Goal: Task Accomplishment & Management: Manage account settings

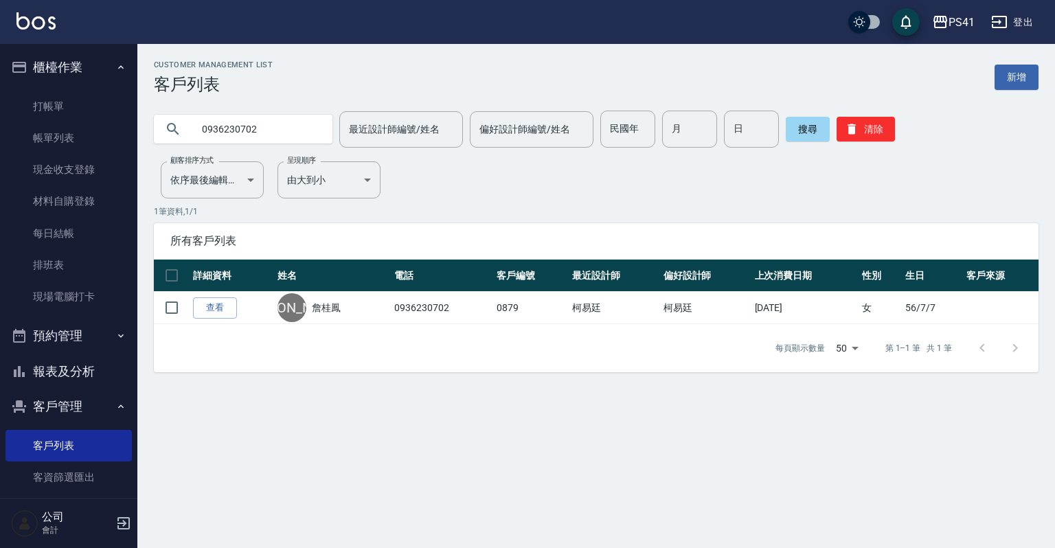
drag, startPoint x: 288, startPoint y: 136, endPoint x: 145, endPoint y: 131, distance: 142.9
click at [145, 131] on div "0936230702 最近設計師編號/姓名 最近設計師編號/姓名 偏好設計師編號/姓名 偏好設計師編號/姓名 民國年 民國年 月 月 日 日 搜尋 清除" at bounding box center [587, 121] width 901 height 54
type input "09"
drag, startPoint x: 179, startPoint y: 67, endPoint x: 361, endPoint y: 67, distance: 182.6
click at [361, 67] on div "Customer Management List 客戶列表 新增" at bounding box center [596, 77] width 884 height 34
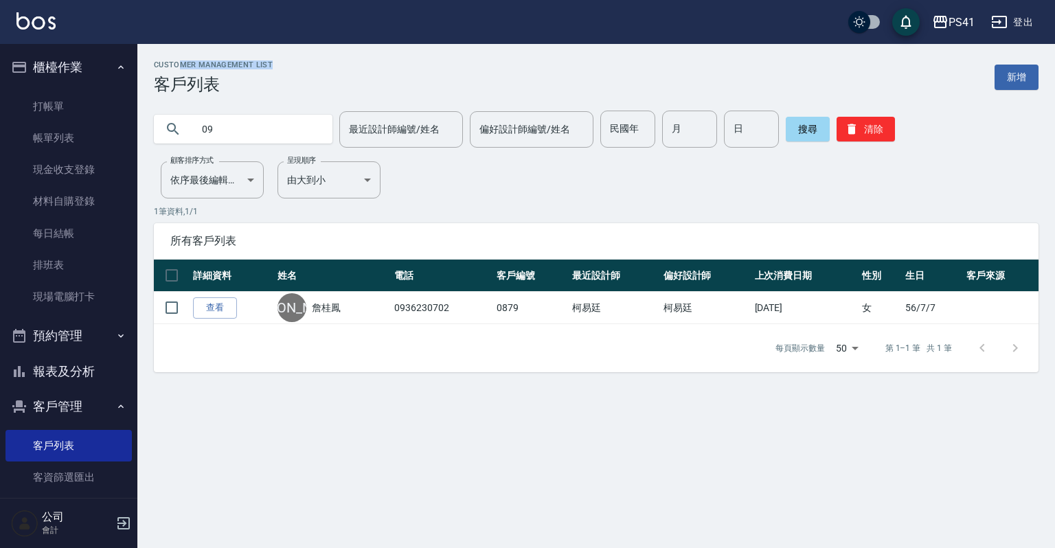
drag, startPoint x: 361, startPoint y: 67, endPoint x: 313, endPoint y: 64, distance: 48.2
click at [313, 64] on div "Customer Management List 客戶列表 新增" at bounding box center [596, 77] width 884 height 34
drag, startPoint x: 270, startPoint y: 66, endPoint x: 151, endPoint y: 66, distance: 118.8
click at [151, 66] on div "Customer Management List 客戶列表 新增 09 最近設計師編號/姓名 最近設計師編號/姓名 偏好設計師編號/姓名 偏好設計師編號/姓名…" at bounding box center [595, 216] width 917 height 312
drag, startPoint x: 151, startPoint y: 66, endPoint x: 250, endPoint y: 79, distance: 99.7
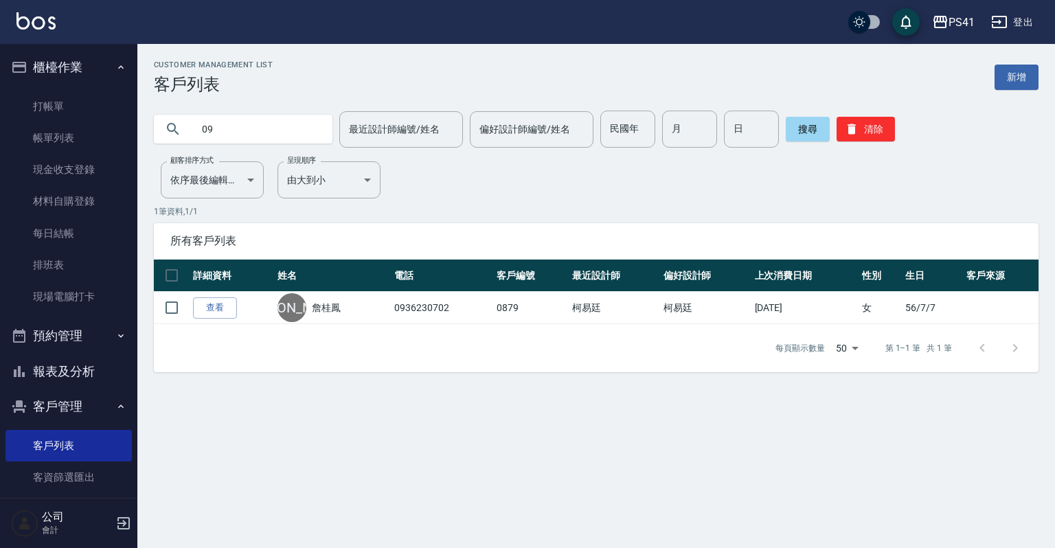
click at [250, 79] on h3 "客戶列表" at bounding box center [213, 84] width 119 height 19
drag, startPoint x: 216, startPoint y: 77, endPoint x: 143, endPoint y: 84, distance: 72.4
click at [143, 84] on div "Customer Management List 客戶列表 新增 09 最近設計師編號/姓名 最近設計師編號/姓名 偏好設計師編號/姓名 偏好設計師編號/姓名…" at bounding box center [595, 216] width 917 height 312
drag, startPoint x: 143, startPoint y: 84, endPoint x: 154, endPoint y: 99, distance: 18.3
click at [154, 99] on div "09 最近設計師編號/姓名 最近設計師編號/姓名 偏好設計師編號/姓名 偏好設計師編號/姓名 民國年 民國年 月 月 日 日 搜尋 清除" at bounding box center [587, 121] width 901 height 54
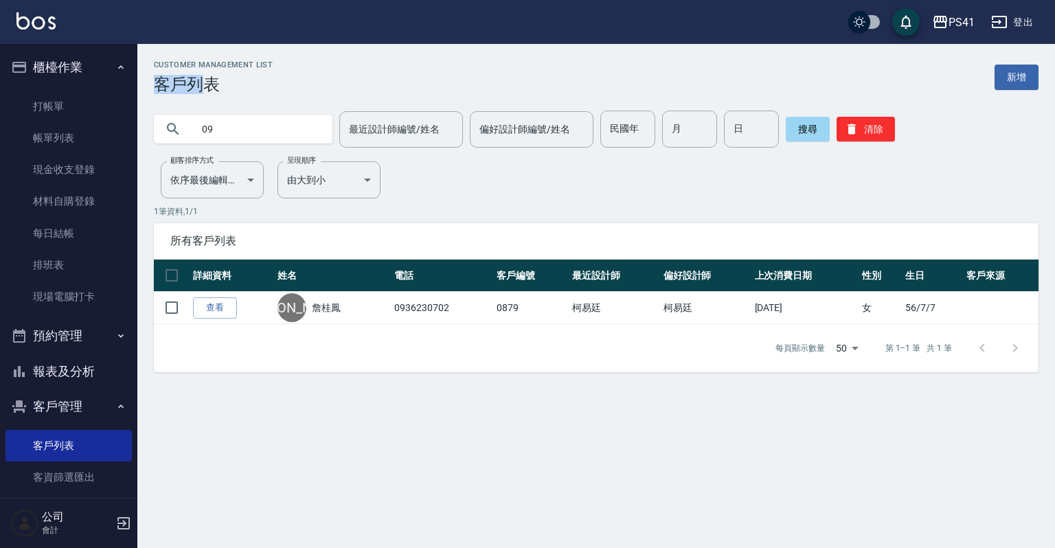
drag, startPoint x: 151, startPoint y: 89, endPoint x: 203, endPoint y: 88, distance: 52.2
click at [203, 88] on div "Customer Management List 客戶列表 新增 09 最近設計師編號/姓名 最近設計師編號/姓名 偏好設計師編號/姓名 偏好設計師編號/姓名…" at bounding box center [595, 216] width 917 height 312
